Goal: Information Seeking & Learning: Find specific fact

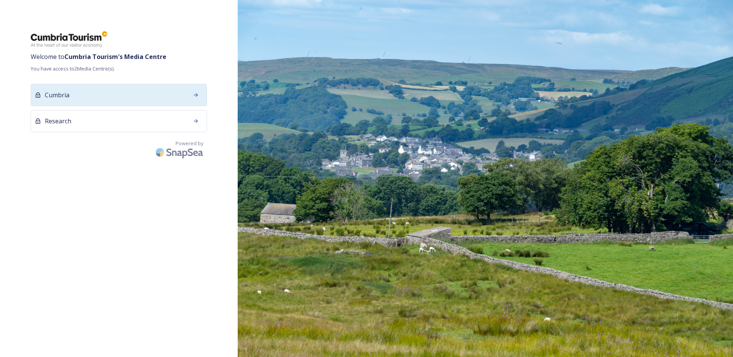
click at [65, 95] on span "Cumbria" at bounding box center [57, 94] width 25 height 9
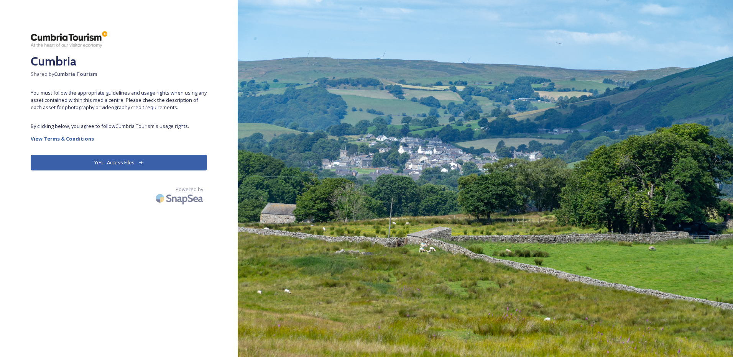
click at [105, 161] on button "Yes - Access Files" at bounding box center [119, 163] width 176 height 16
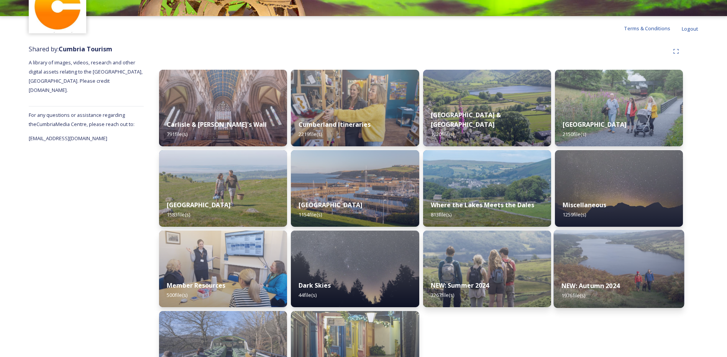
scroll to position [91, 0]
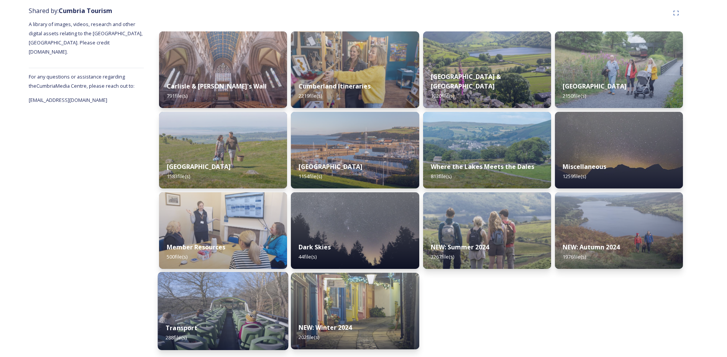
click at [230, 315] on img at bounding box center [223, 311] width 131 height 78
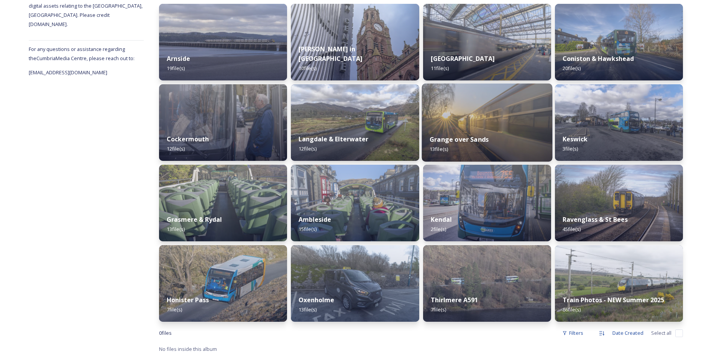
scroll to position [119, 0]
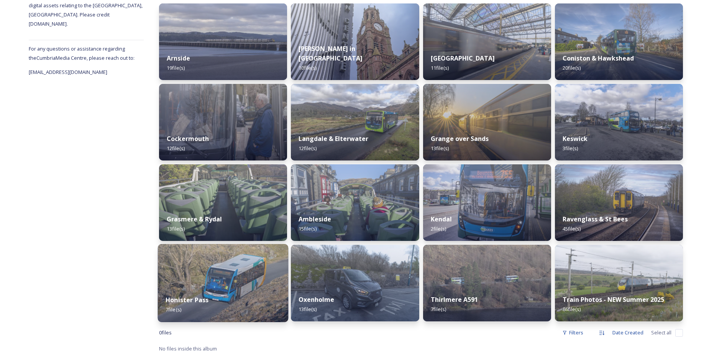
click at [205, 300] on strong "Honister Pass" at bounding box center [187, 300] width 43 height 8
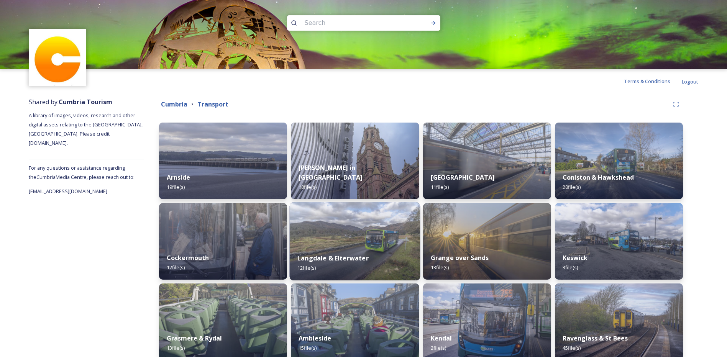
click at [359, 252] on div "Langdale & Elterwater 12 file(s)" at bounding box center [355, 263] width 131 height 35
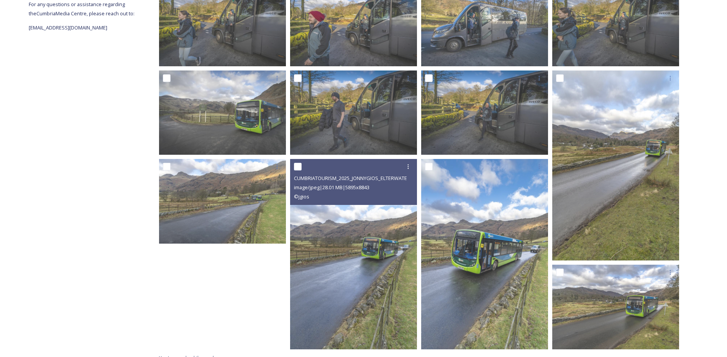
scroll to position [173, 0]
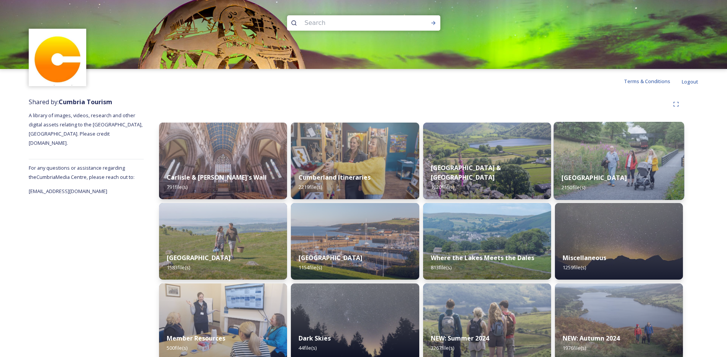
click at [626, 173] on div "[GEOGRAPHIC_DATA] 2150 file(s)" at bounding box center [618, 182] width 131 height 35
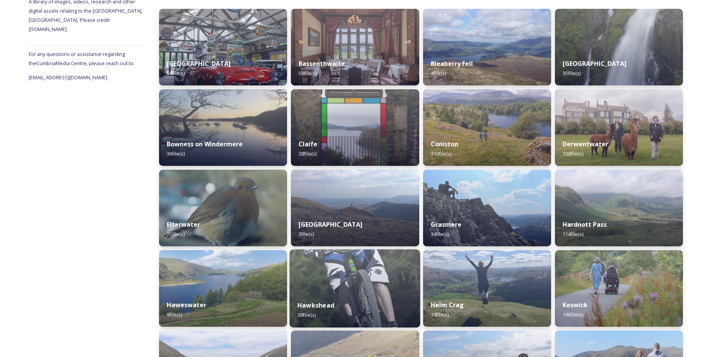
scroll to position [115, 0]
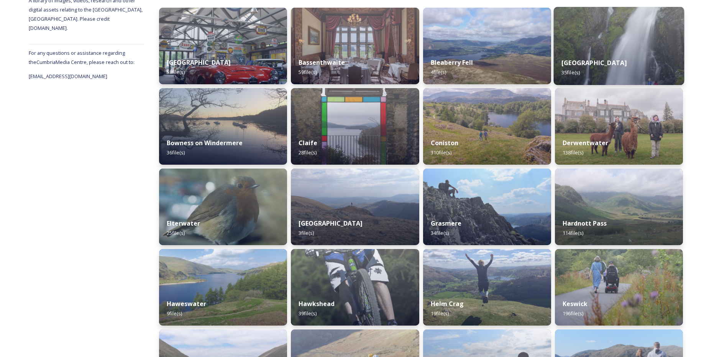
click at [633, 51] on div "Borrowdale 35 file(s)" at bounding box center [618, 67] width 131 height 35
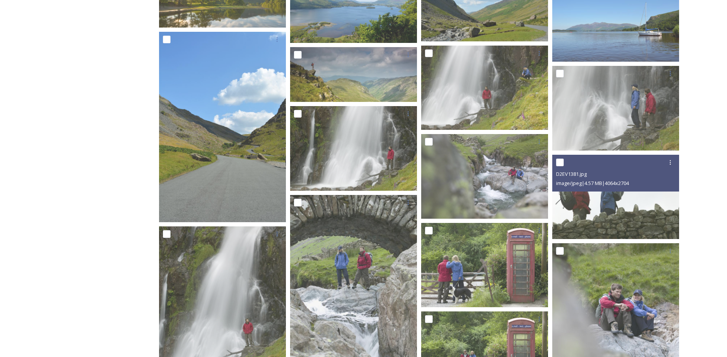
scroll to position [655, 0]
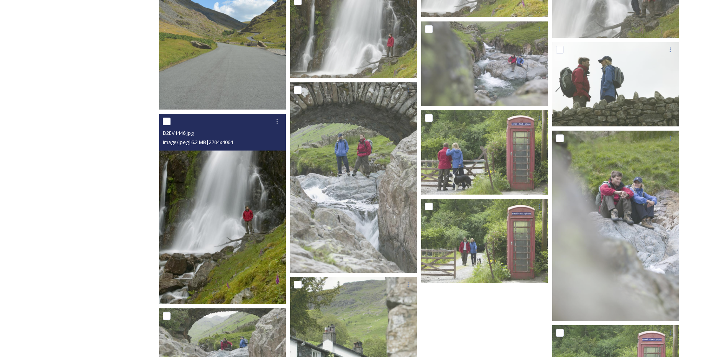
click at [166, 124] on input "checkbox" at bounding box center [167, 122] width 8 height 8
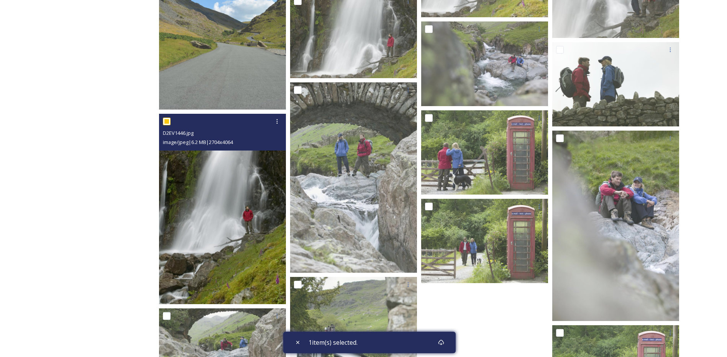
click at [165, 121] on input "checkbox" at bounding box center [167, 122] width 8 height 8
checkbox input "false"
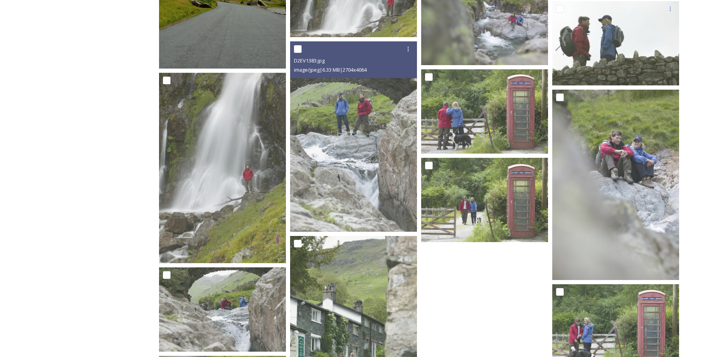
scroll to position [694, 0]
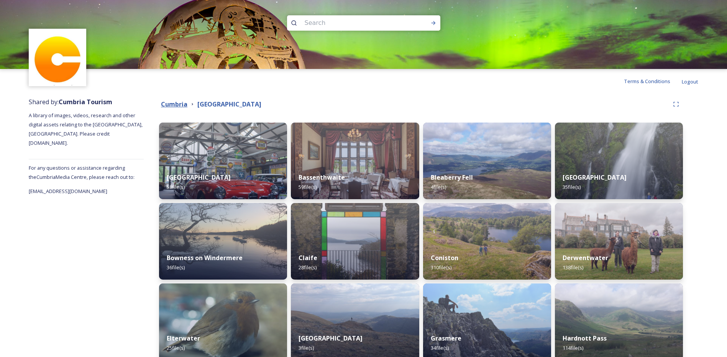
click at [168, 103] on strong "Cumbria" at bounding box center [174, 104] width 26 height 8
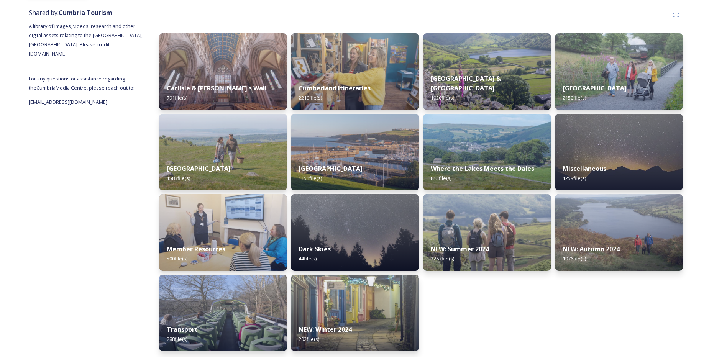
scroll to position [91, 0]
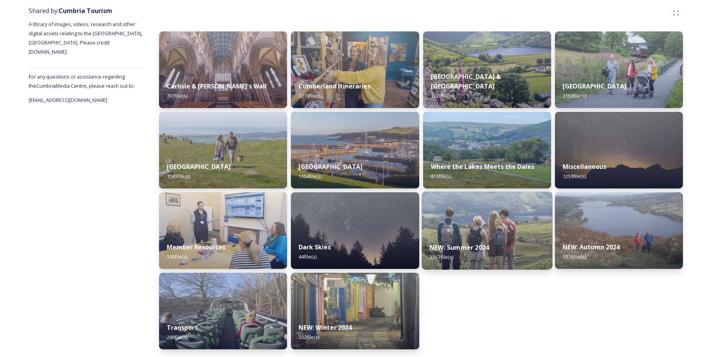
click at [466, 234] on img at bounding box center [486, 231] width 131 height 78
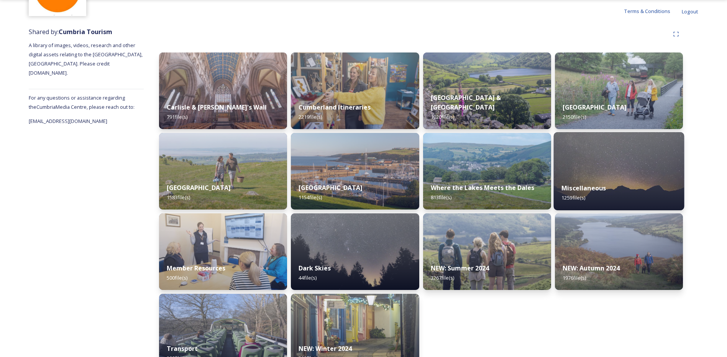
scroll to position [91, 0]
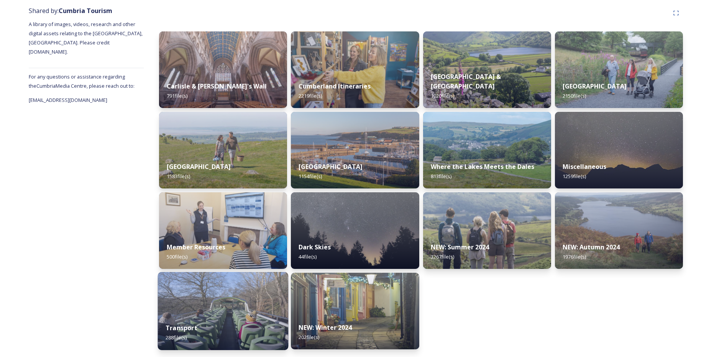
click at [239, 308] on img at bounding box center [223, 311] width 131 height 78
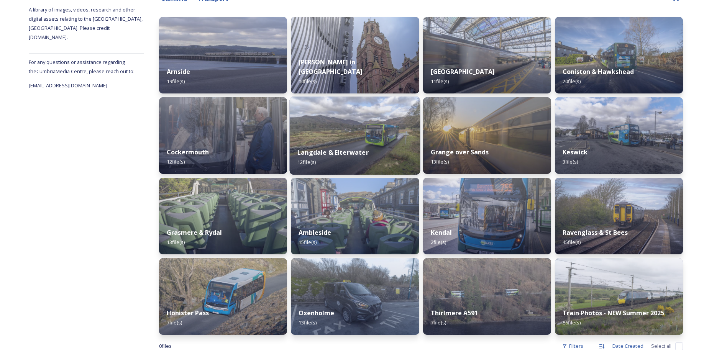
scroll to position [119, 0]
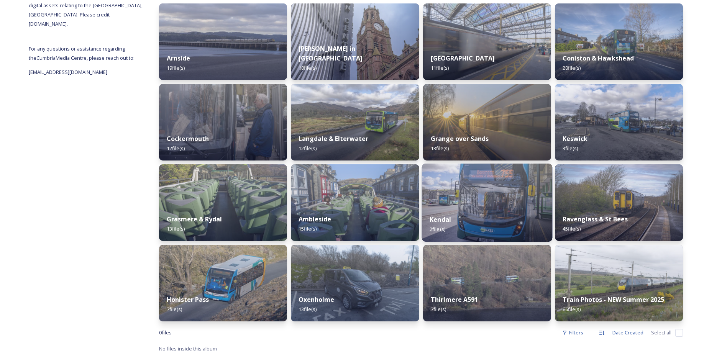
click at [481, 214] on div "Kendal 2 file(s)" at bounding box center [486, 224] width 131 height 35
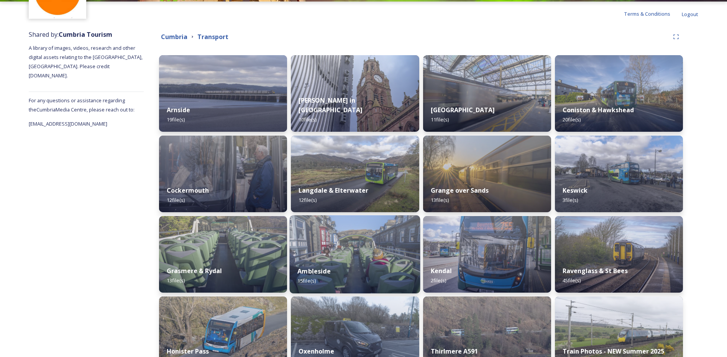
scroll to position [119, 0]
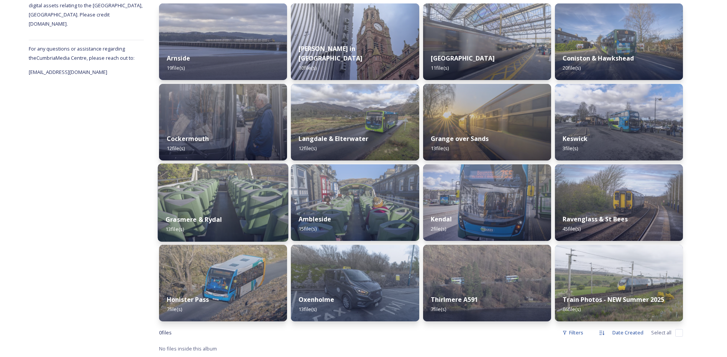
click at [226, 191] on img at bounding box center [223, 203] width 131 height 78
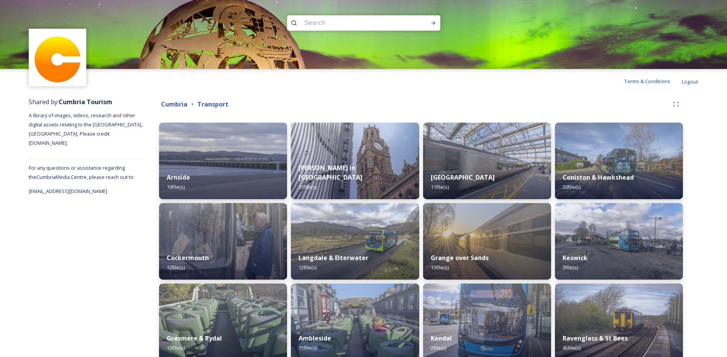
click at [335, 24] on input at bounding box center [353, 23] width 105 height 17
type input "dove cottage"
click at [434, 25] on icon at bounding box center [433, 23] width 6 height 6
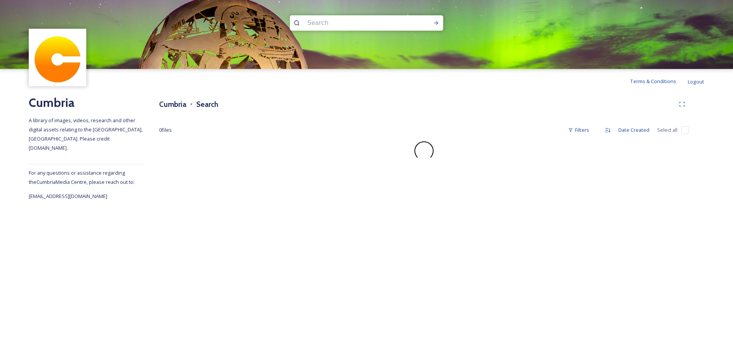
click at [325, 22] on input at bounding box center [355, 23] width 105 height 17
type input "rydal"
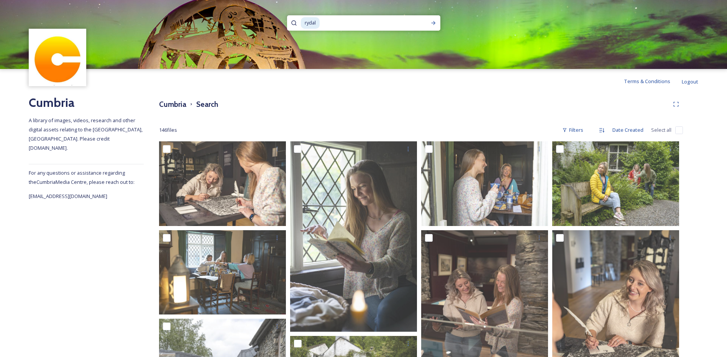
click at [325, 20] on input at bounding box center [367, 23] width 95 height 17
type input "r"
click at [433, 22] on icon at bounding box center [433, 23] width 6 height 6
click at [318, 19] on input "dove" at bounding box center [353, 23] width 105 height 17
drag, startPoint x: 321, startPoint y: 23, endPoint x: 290, endPoint y: 18, distance: 32.2
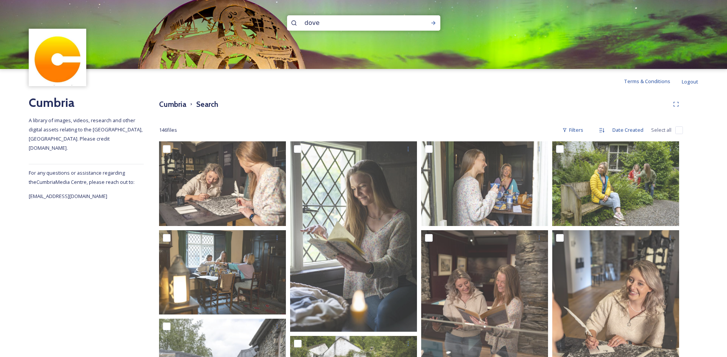
click at [290, 18] on div "dove" at bounding box center [363, 22] width 153 height 15
type input "rydal"
click at [433, 21] on icon at bounding box center [433, 23] width 4 height 4
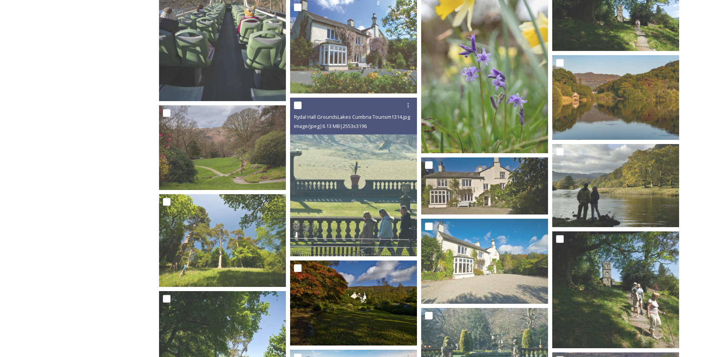
scroll to position [382, 0]
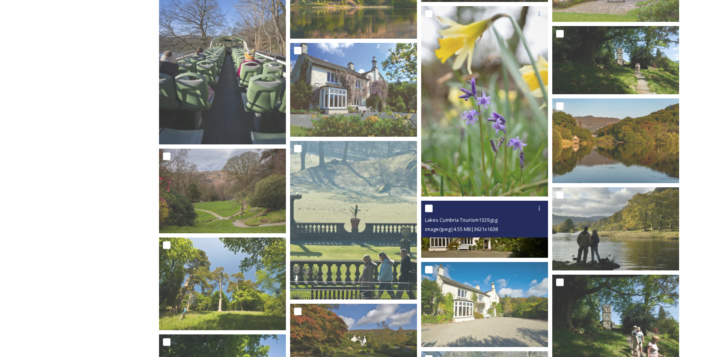
click at [429, 208] on input "checkbox" at bounding box center [429, 209] width 8 height 8
checkbox input "true"
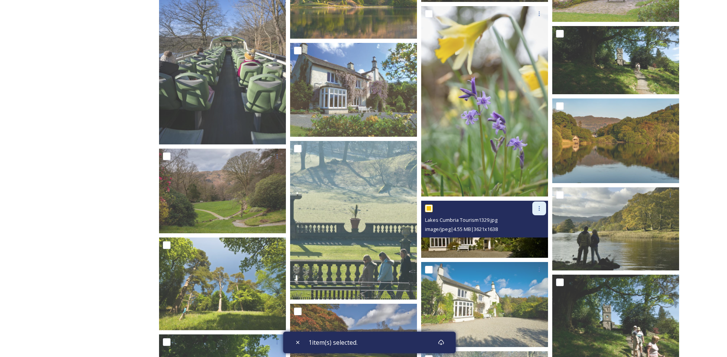
click at [538, 210] on icon at bounding box center [539, 208] width 6 height 6
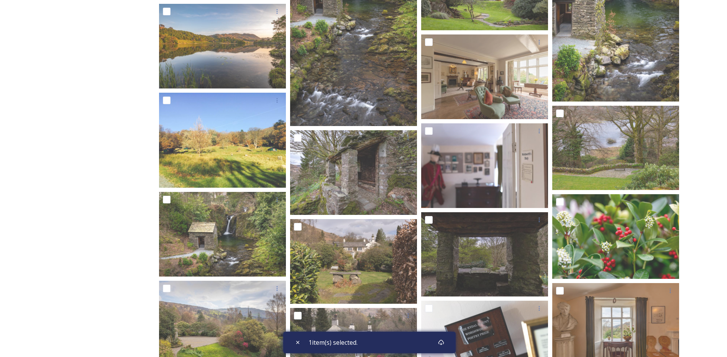
scroll to position [2834, 0]
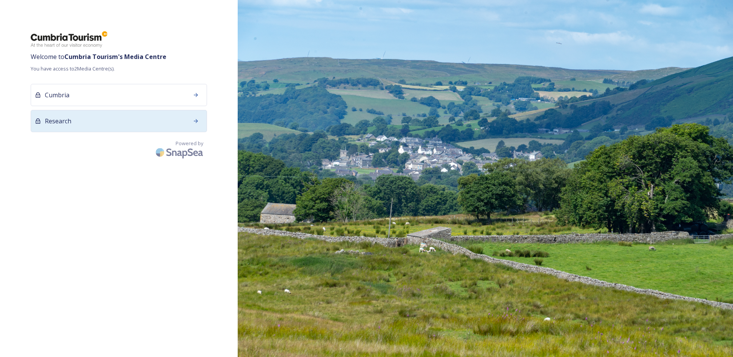
click at [62, 122] on span "Research" at bounding box center [58, 120] width 26 height 9
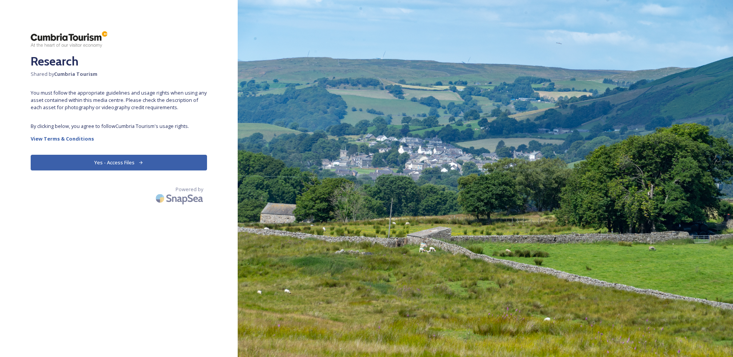
click at [105, 161] on button "Yes - Access Files" at bounding box center [119, 163] width 176 height 16
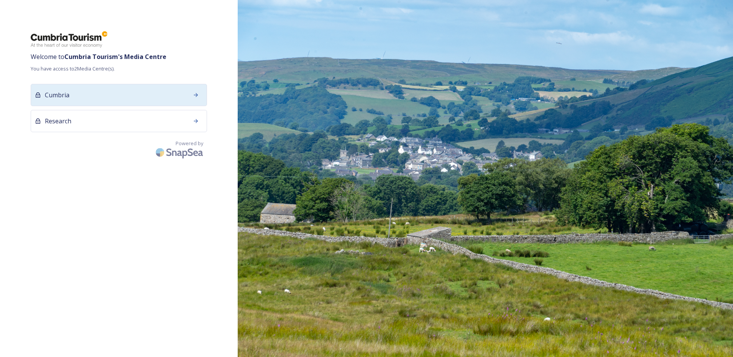
click at [54, 96] on span "Cumbria" at bounding box center [57, 94] width 25 height 9
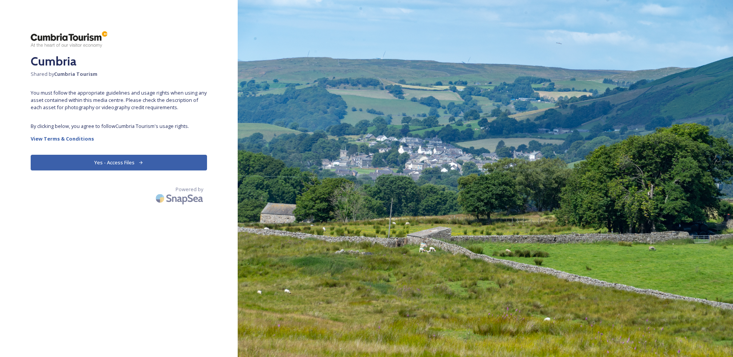
click at [106, 161] on button "Yes - Access Files" at bounding box center [119, 163] width 176 height 16
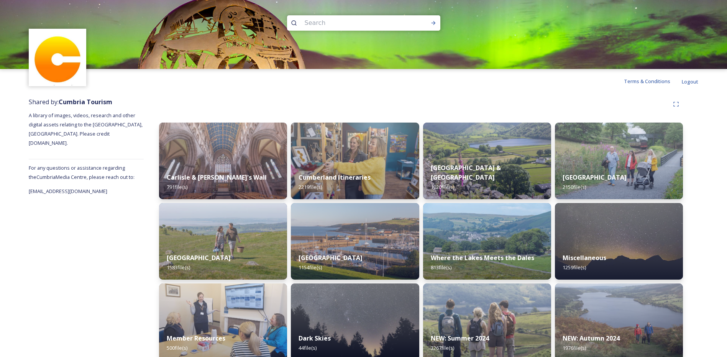
click at [522, 31] on img at bounding box center [363, 34] width 727 height 69
